Goal: Check status

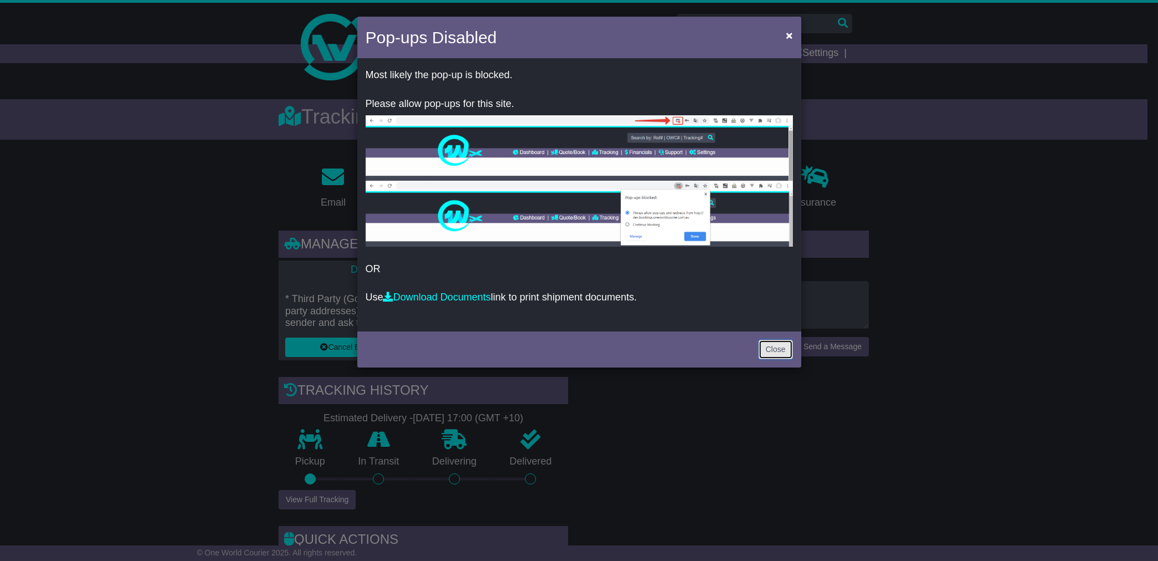
drag, startPoint x: 0, startPoint y: 0, endPoint x: 783, endPoint y: 355, distance: 859.5
click at [782, 355] on link "Close" at bounding box center [775, 349] width 34 height 19
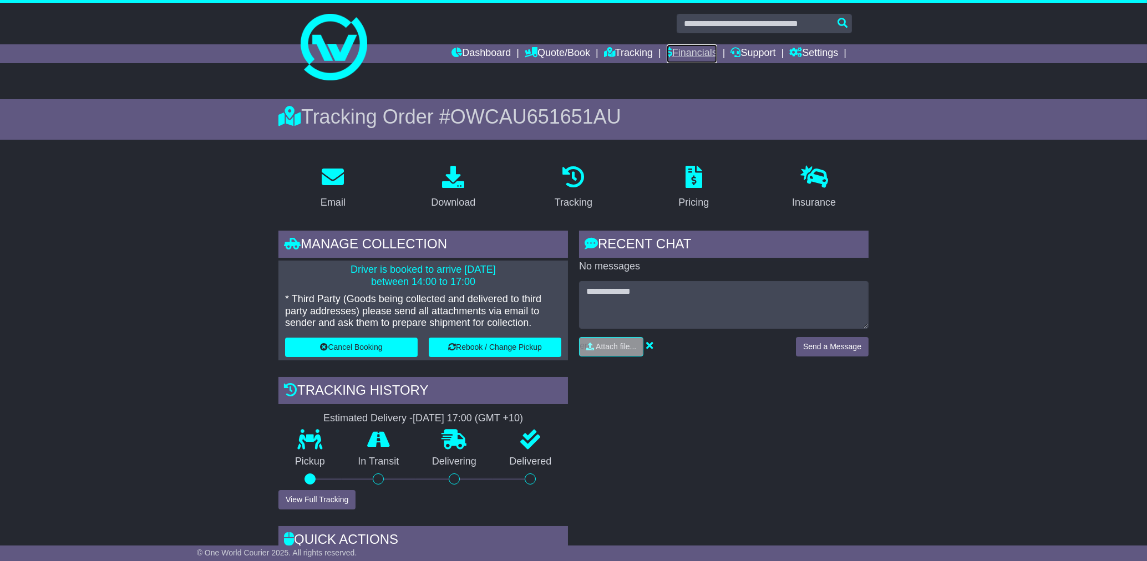
click at [676, 55] on link "Financials" at bounding box center [692, 53] width 50 height 19
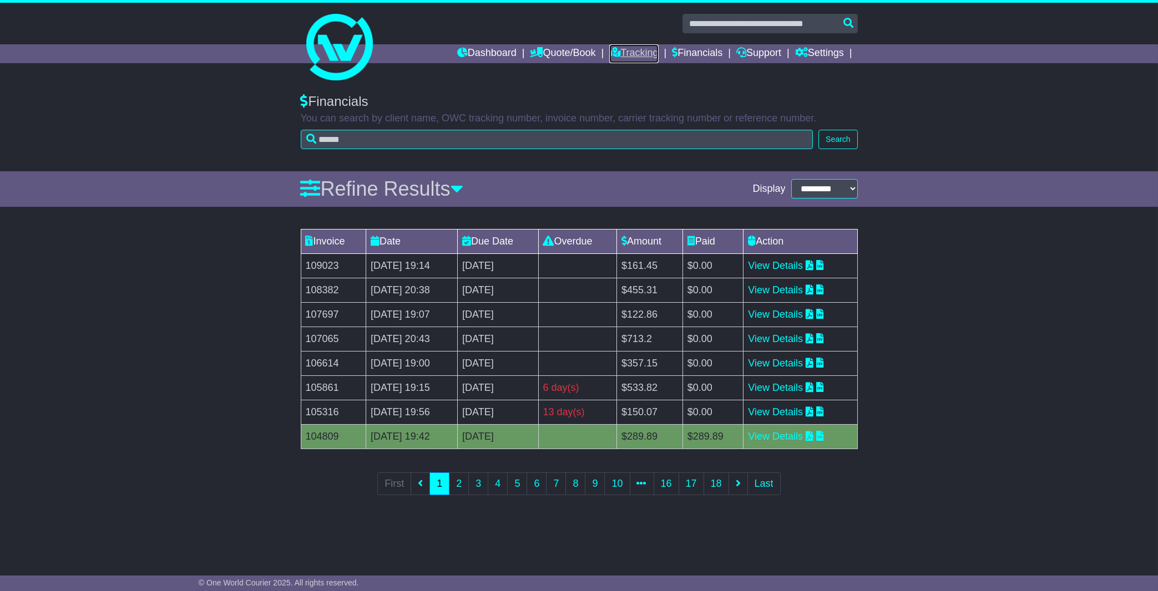
click at [642, 58] on link "Tracking" at bounding box center [633, 53] width 49 height 19
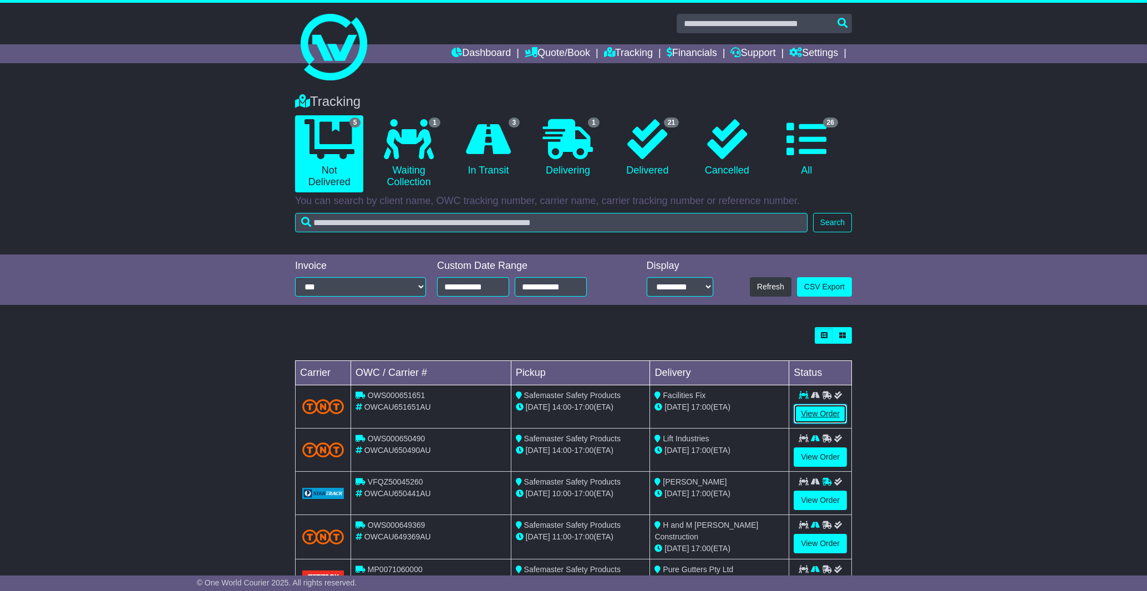
click at [816, 414] on link "View Order" at bounding box center [820, 413] width 53 height 19
